Goal: Find contact information: Find contact information

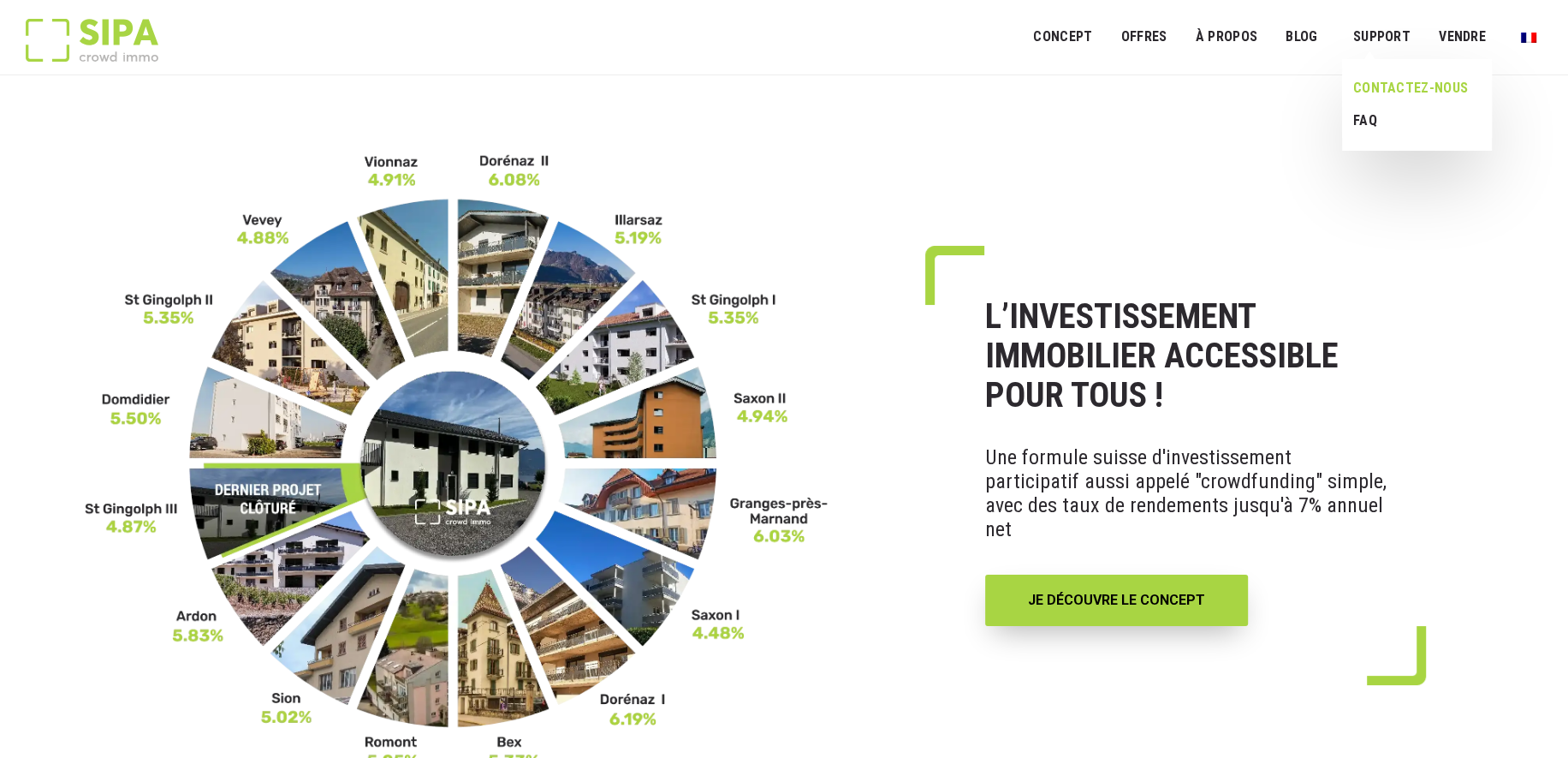
click at [1409, 89] on link "CONTACTEZ-NOUS" at bounding box center [1411, 88] width 138 height 32
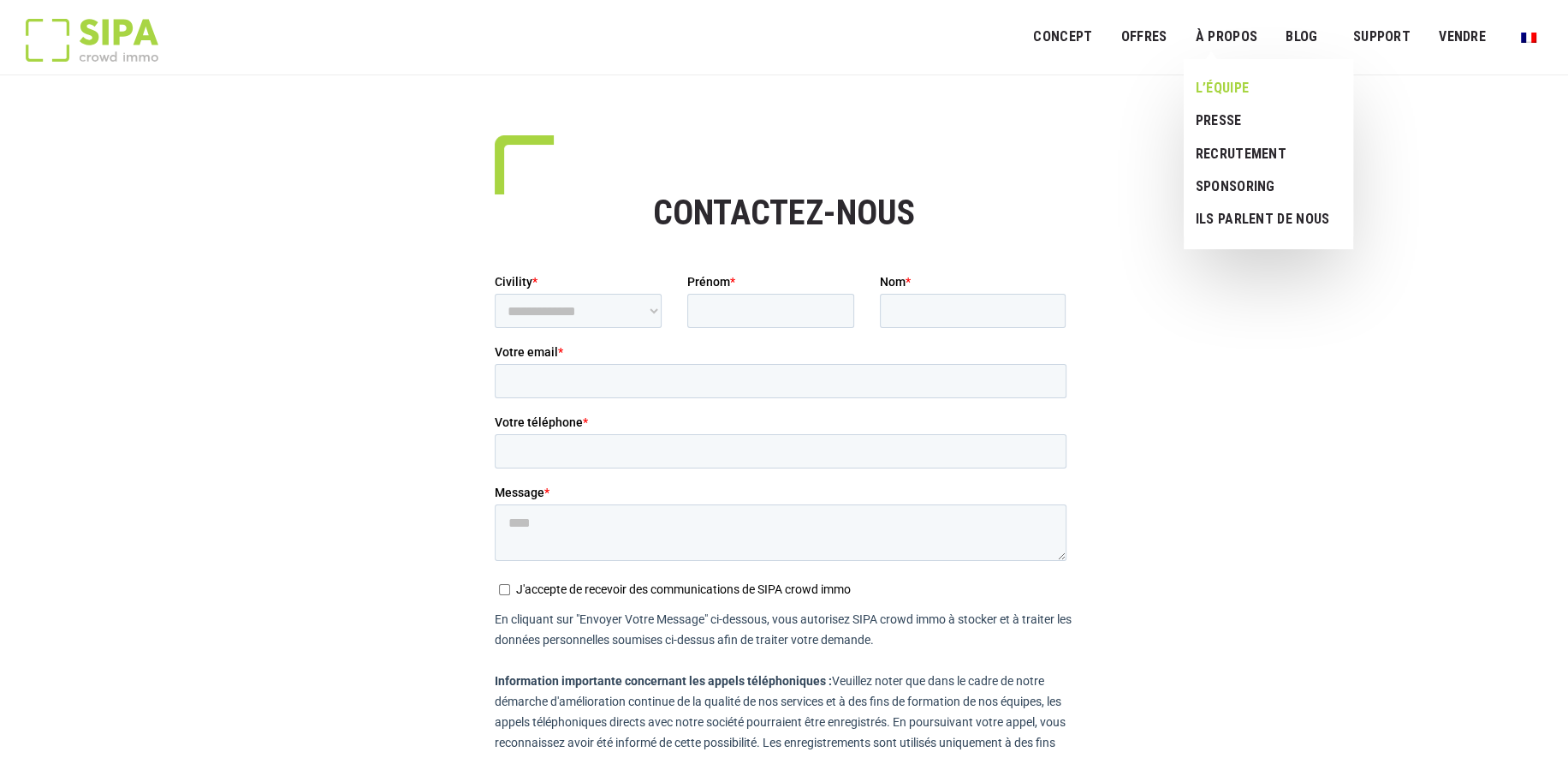
click at [1233, 91] on link "L’ÉQUIPE" at bounding box center [1262, 88] width 157 height 32
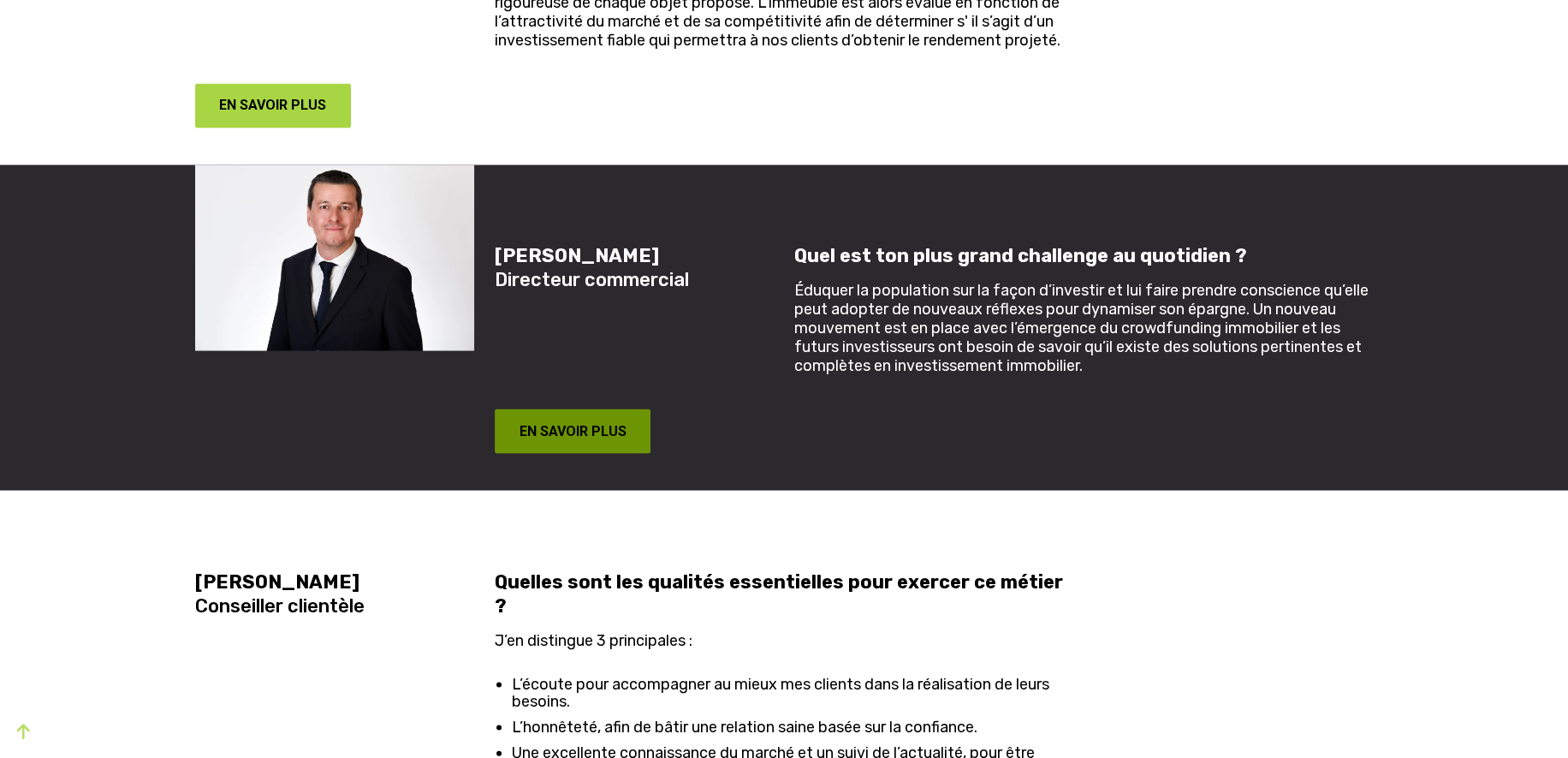
scroll to position [3538, 0]
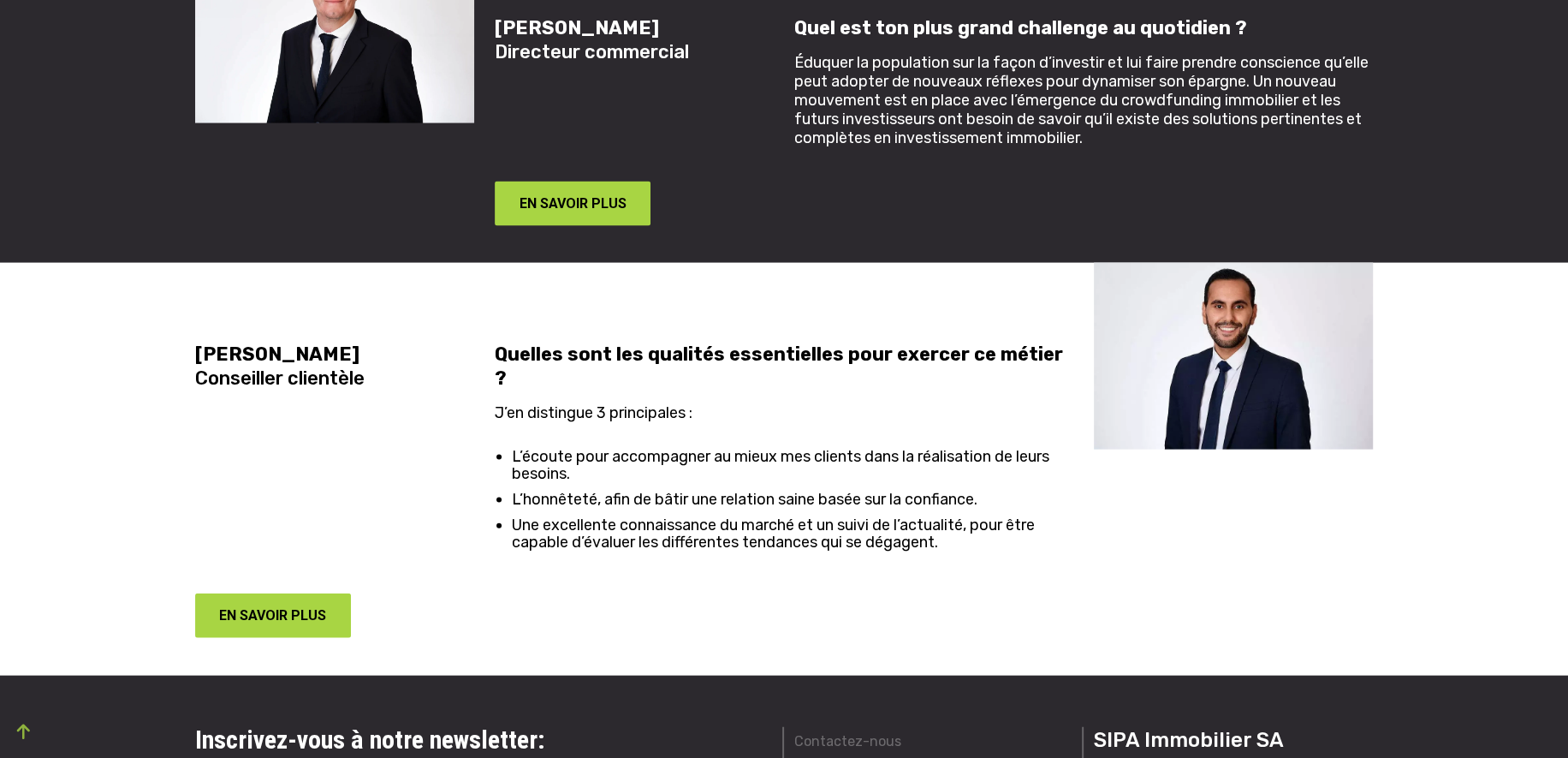
click at [294, 363] on strong "[PERSON_NAME]" at bounding box center [277, 354] width 165 height 24
click at [287, 362] on strong "[PERSON_NAME]" at bounding box center [277, 354] width 165 height 24
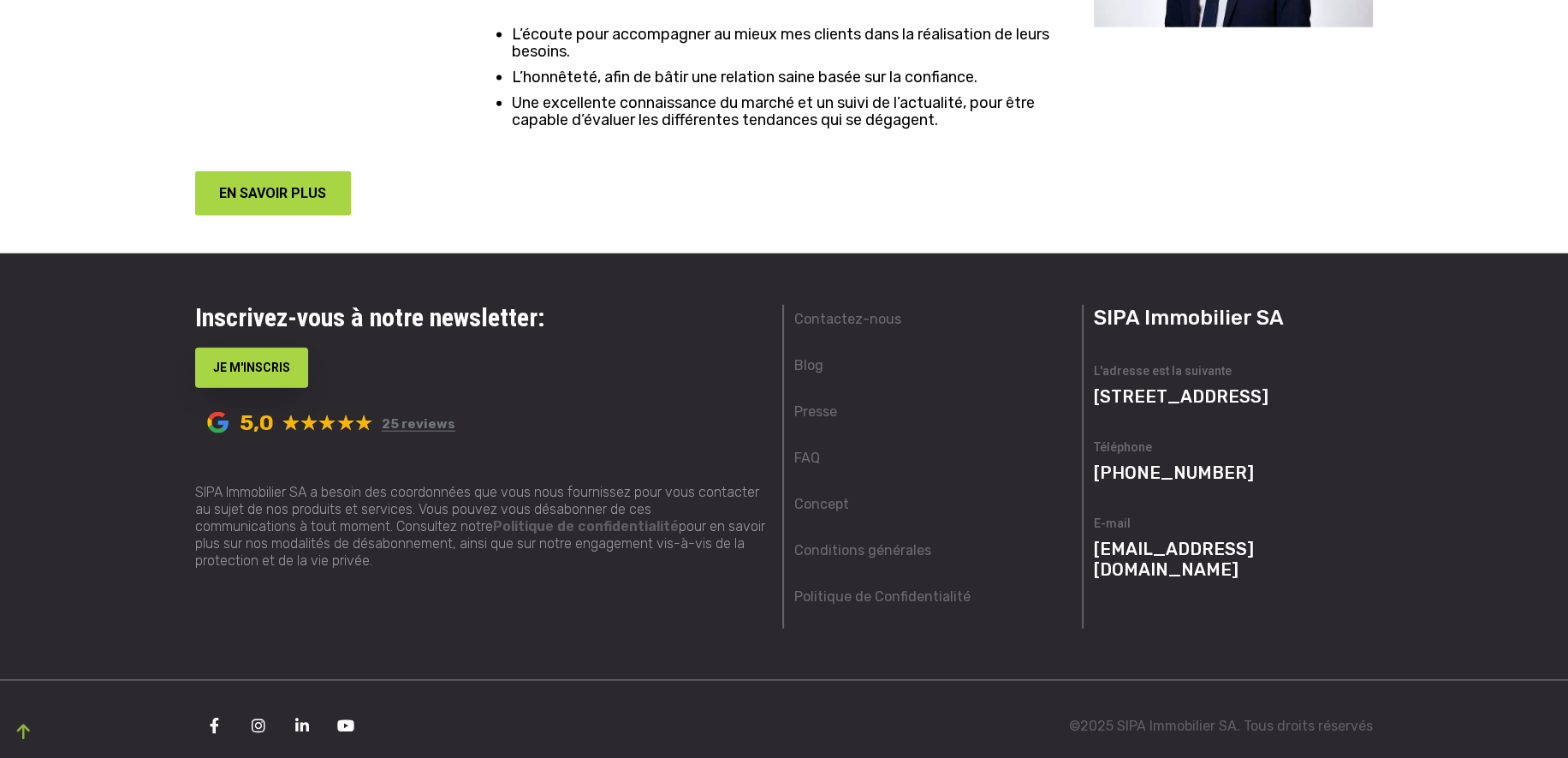
scroll to position [3618, 0]
